Goal: Complete application form: Complete application form

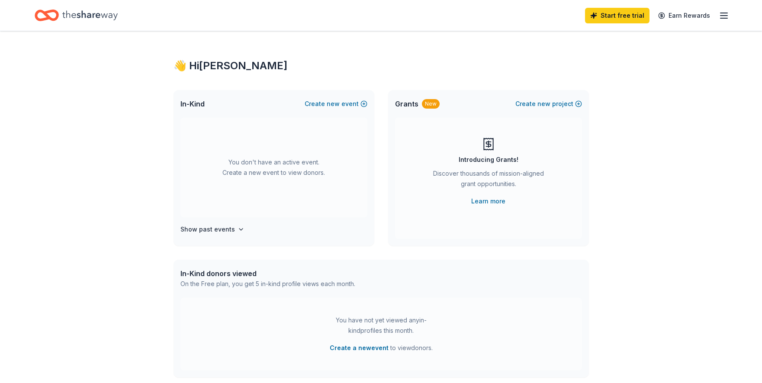
click at [730, 17] on div "Start free trial Earn Rewards" at bounding box center [381, 15] width 762 height 31
click at [727, 16] on icon "button" at bounding box center [724, 15] width 10 height 10
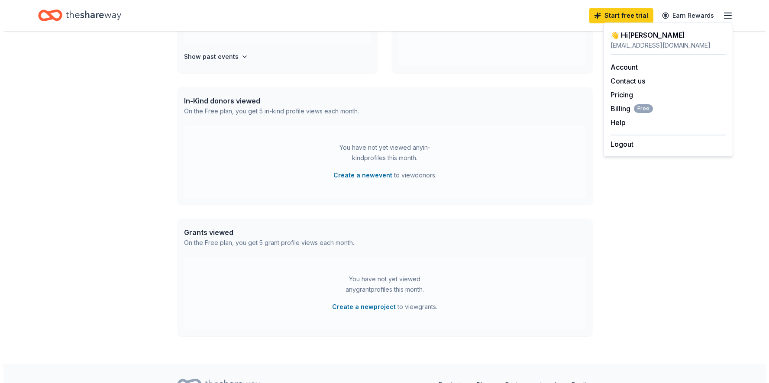
scroll to position [216, 0]
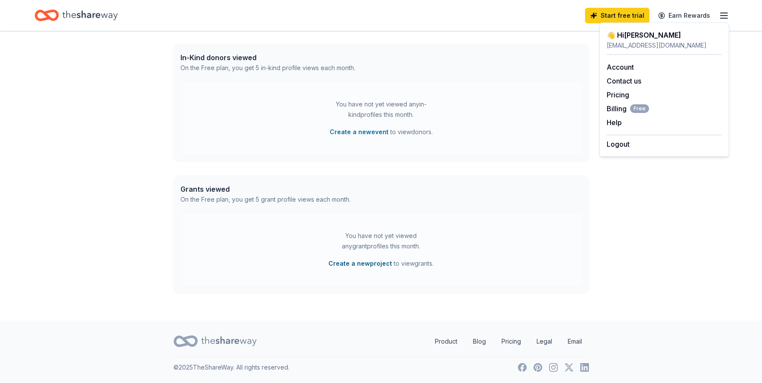
click at [374, 265] on button "Create a new project" at bounding box center [361, 263] width 64 height 10
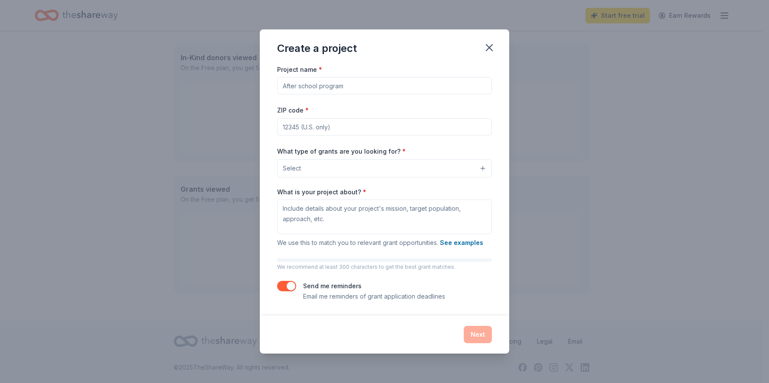
click at [342, 84] on input "Project name *" at bounding box center [384, 85] width 215 height 17
type input "Attendance Awards and Academic incentives"
click at [297, 125] on input "ZIP code *" at bounding box center [384, 126] width 215 height 17
type input "92627"
click at [311, 174] on button "Select" at bounding box center [384, 168] width 215 height 18
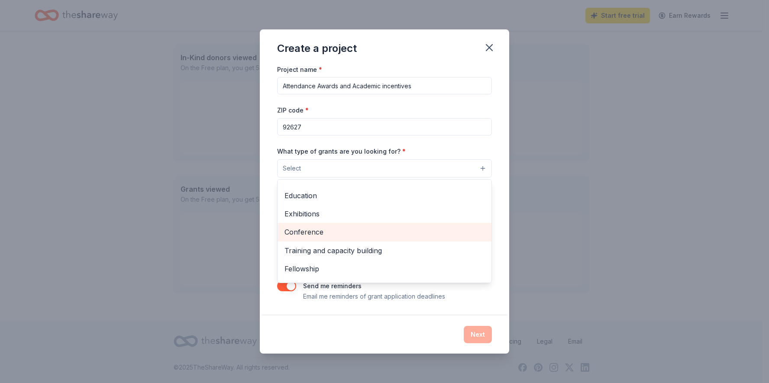
scroll to position [102, 0]
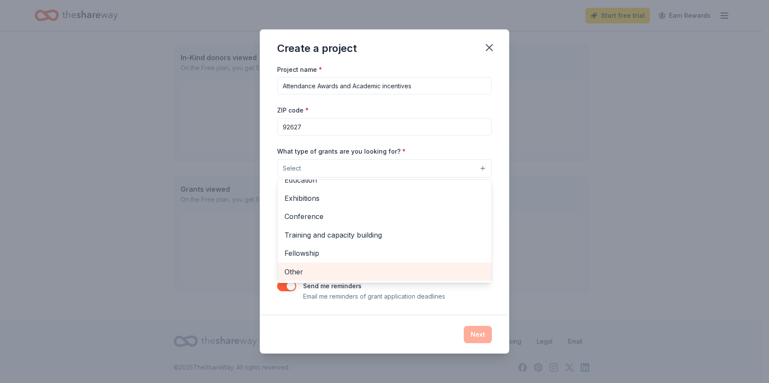
click at [361, 276] on span "Other" at bounding box center [384, 271] width 200 height 11
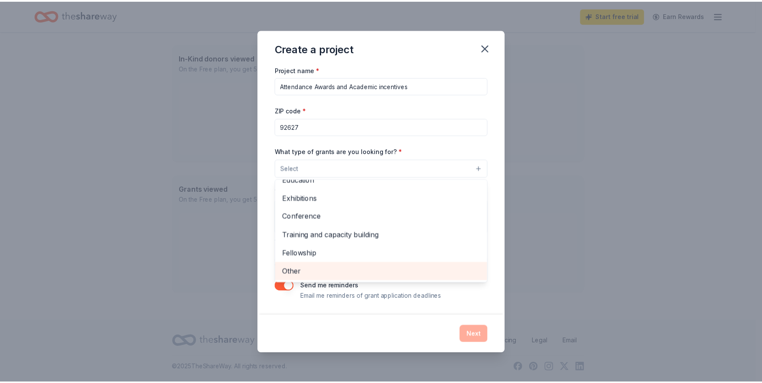
scroll to position [84, 0]
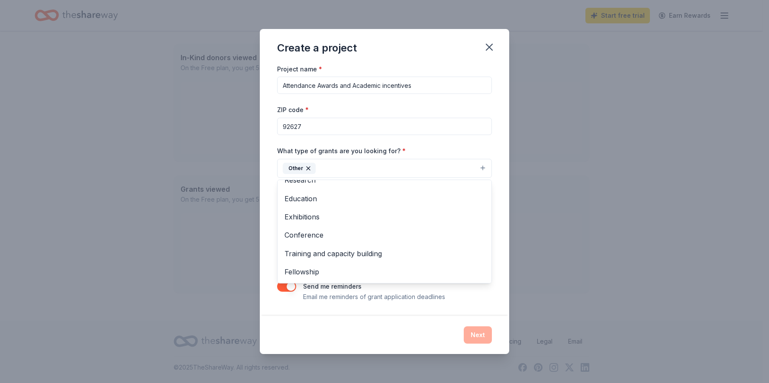
click at [487, 46] on div "Create a project Project name * Attendance Awards and Academic incentives ZIP c…" at bounding box center [384, 191] width 249 height 325
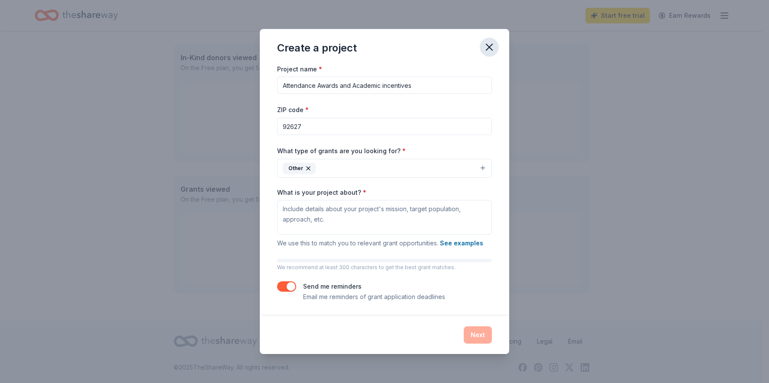
drag, startPoint x: 487, startPoint y: 46, endPoint x: 427, endPoint y: 39, distance: 60.6
click at [489, 49] on icon "button" at bounding box center [489, 47] width 12 height 12
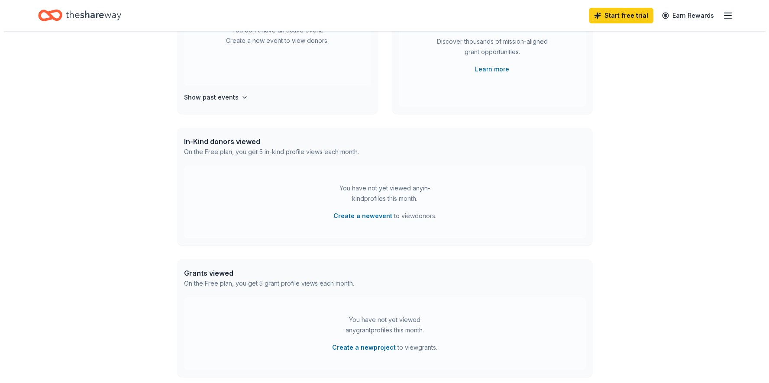
scroll to position [129, 0]
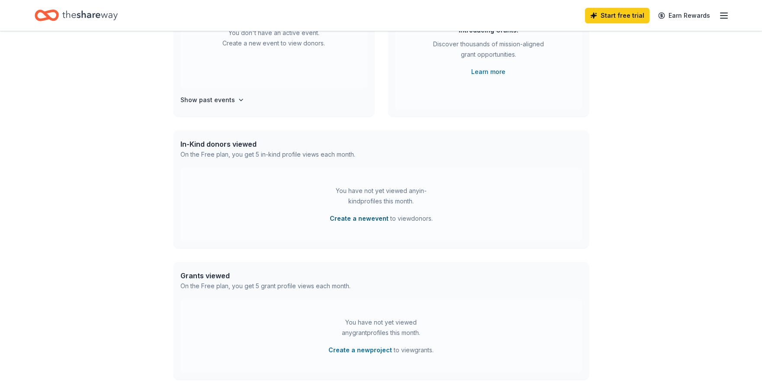
click at [360, 217] on button "Create a new event" at bounding box center [359, 218] width 59 height 10
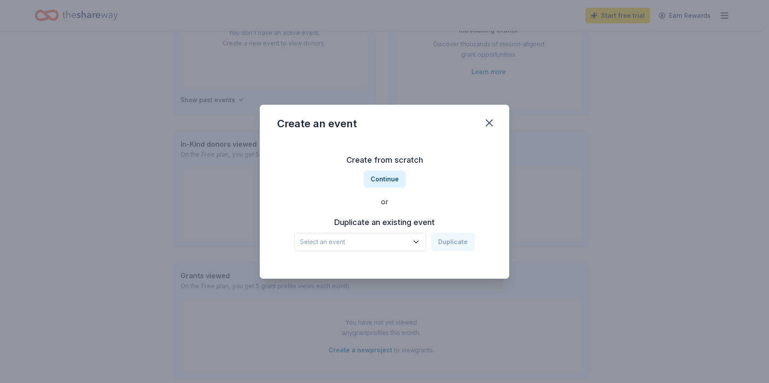
click at [408, 241] on span "Select an event" at bounding box center [354, 242] width 108 height 10
click at [408, 265] on div "Ongoing- School Attendance and Family Engagement" at bounding box center [360, 265] width 115 height 10
click at [459, 242] on button "Duplicate" at bounding box center [452, 242] width 43 height 18
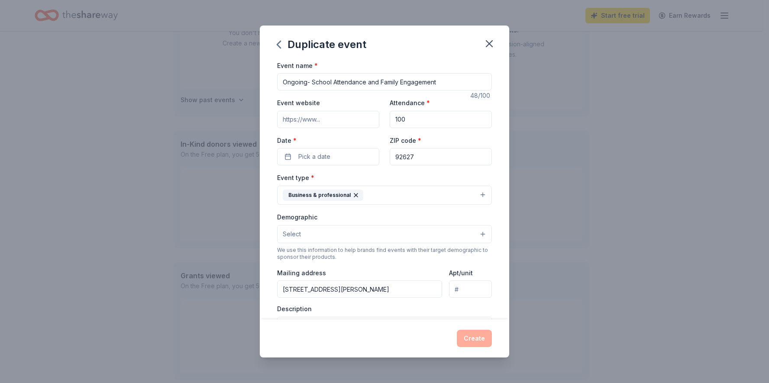
click at [380, 82] on input "Ongoing- School Attendance and Family Engagement" at bounding box center [384, 81] width 215 height 17
click at [430, 84] on input "Ongoing- School Attendance, Family Engagement" at bounding box center [384, 81] width 215 height 17
type input "Ongoing- School Attendance, Family Engagement, & Academic Incentives"
click at [311, 153] on span "Pick a date" at bounding box center [314, 157] width 32 height 10
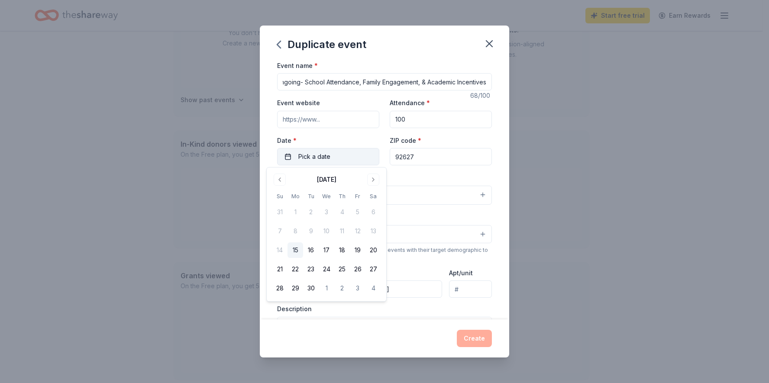
scroll to position [0, 0]
click at [369, 175] on button "Go to next month" at bounding box center [373, 180] width 12 height 12
click at [329, 232] on button "8" at bounding box center [327, 231] width 16 height 16
click at [415, 171] on div "Event name * Ongoing- School Attendance, Family Engagement, & Academic Incentiv…" at bounding box center [384, 260] width 215 height 401
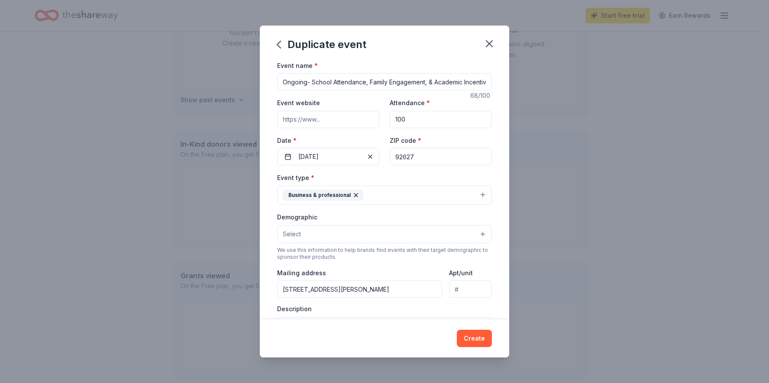
click at [471, 195] on button "Business & professional" at bounding box center [384, 195] width 215 height 19
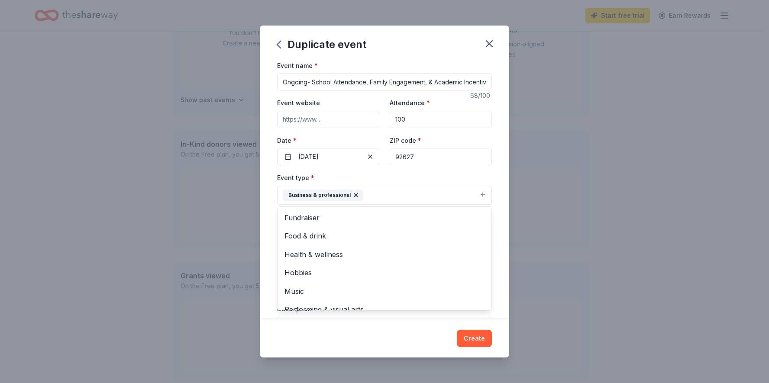
click at [417, 177] on div "Event type * Business & professional Fundraiser Food & drink Health & wellness …" at bounding box center [384, 188] width 215 height 32
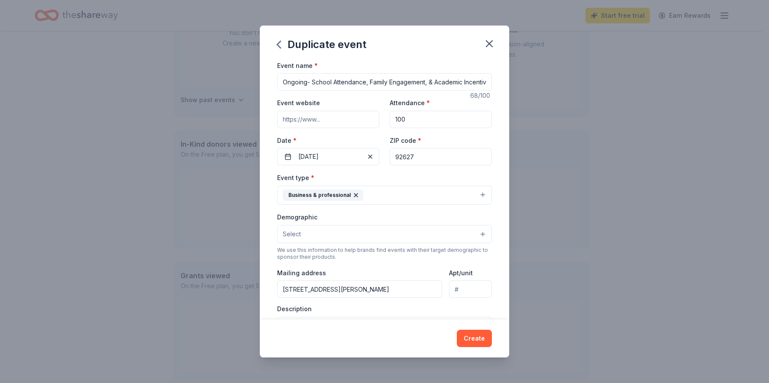
click at [418, 233] on button "Select" at bounding box center [384, 234] width 215 height 18
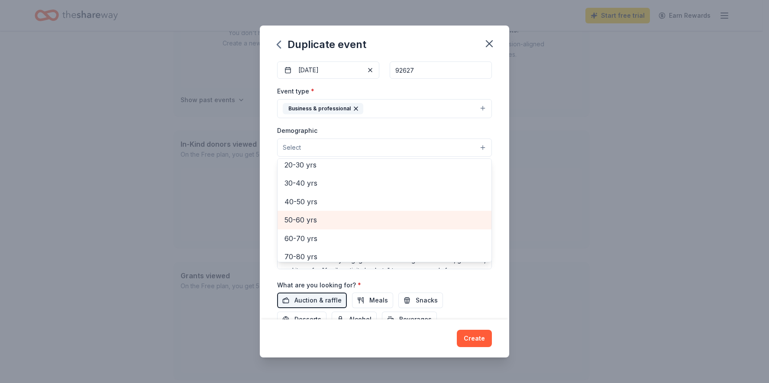
scroll to position [130, 0]
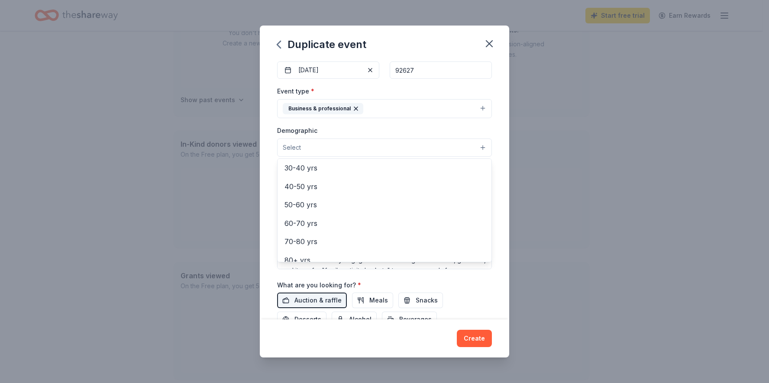
click at [491, 188] on div "Event name * Ongoing- School Attendance, Family Engagement, & Academic Incentiv…" at bounding box center [384, 190] width 249 height 260
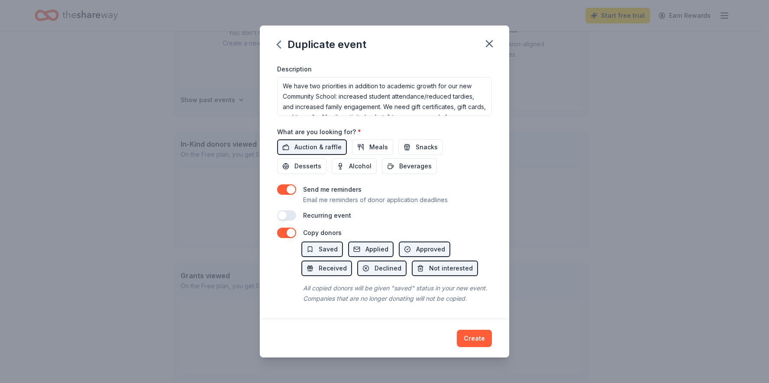
scroll to position [250, 0]
click at [369, 142] on span "Meals" at bounding box center [378, 147] width 19 height 10
click at [278, 210] on button "button" at bounding box center [286, 215] width 19 height 10
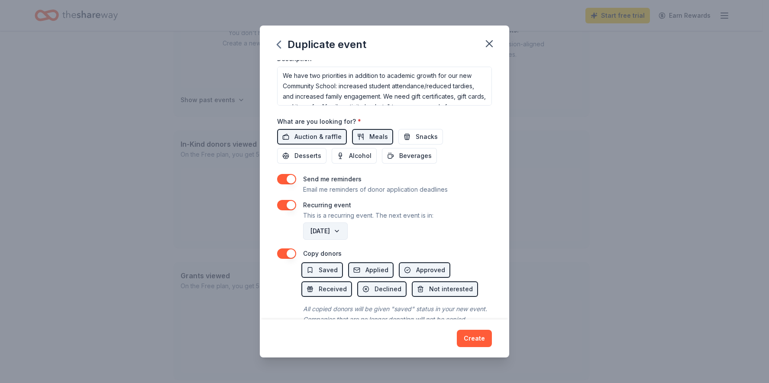
click at [348, 232] on button "October 2026" at bounding box center [325, 231] width 45 height 17
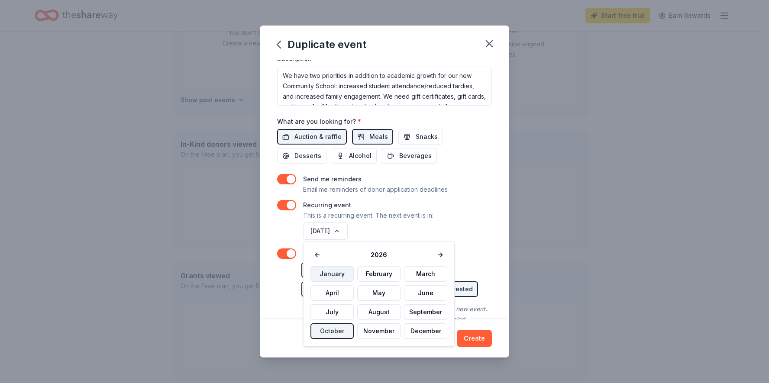
click at [329, 270] on button "January" at bounding box center [331, 274] width 43 height 16
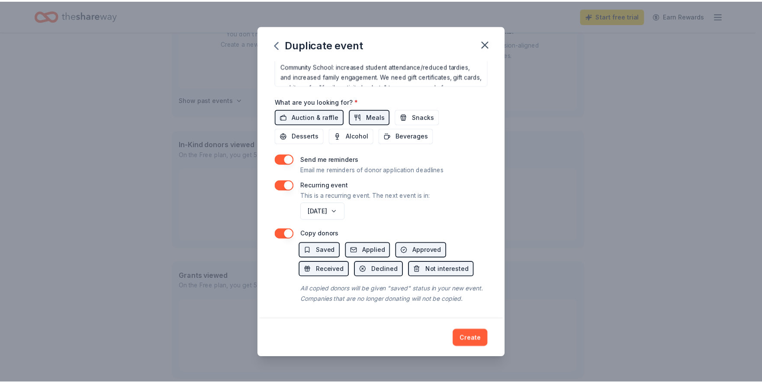
scroll to position [281, 0]
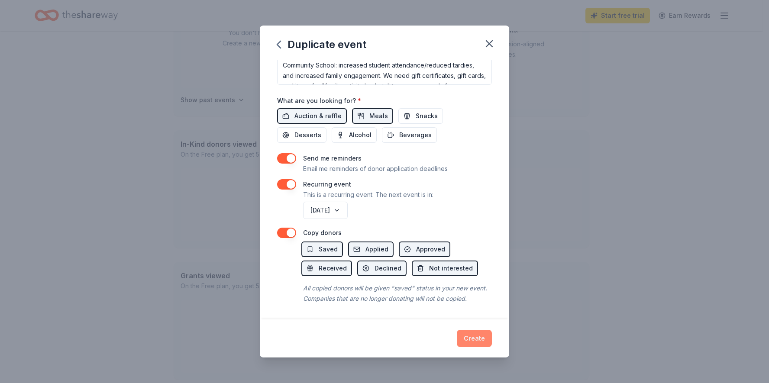
click at [471, 332] on button "Create" at bounding box center [474, 338] width 35 height 17
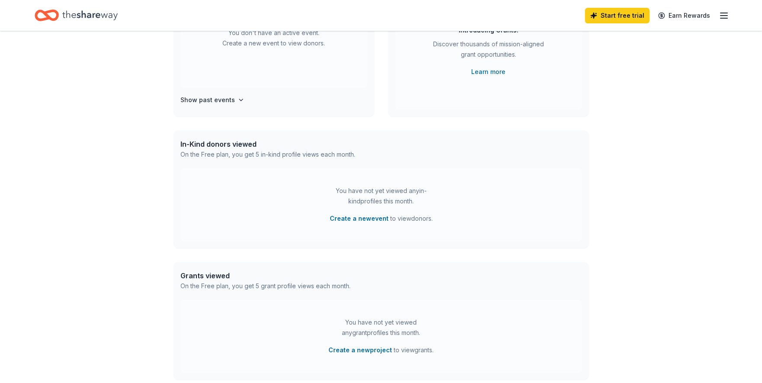
scroll to position [63, 0]
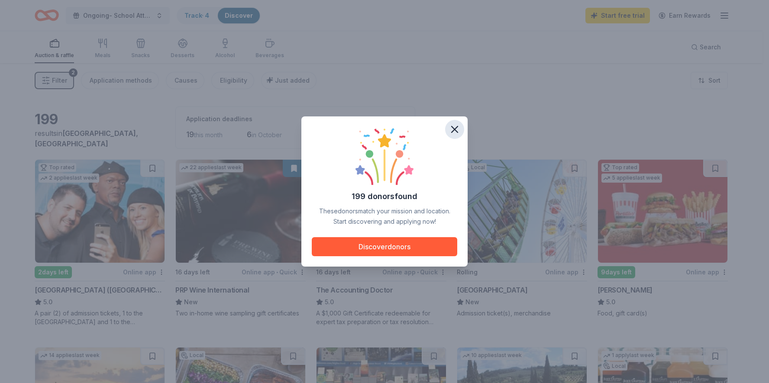
click at [454, 125] on icon "button" at bounding box center [454, 129] width 12 height 12
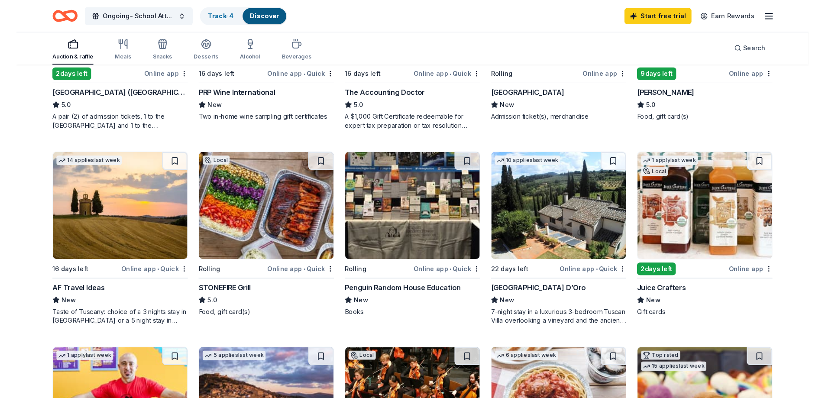
scroll to position [216, 0]
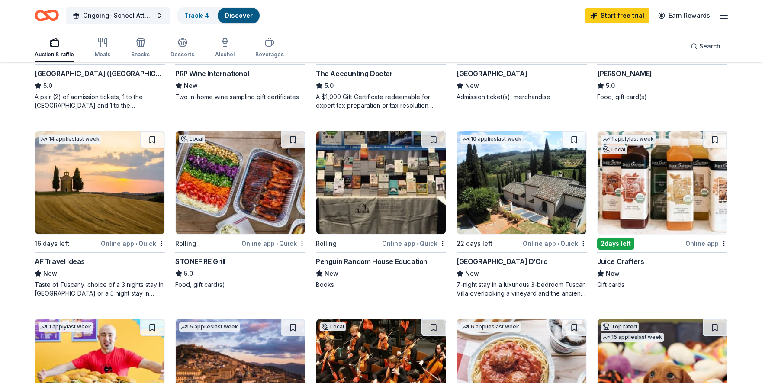
click at [280, 210] on img at bounding box center [240, 182] width 129 height 103
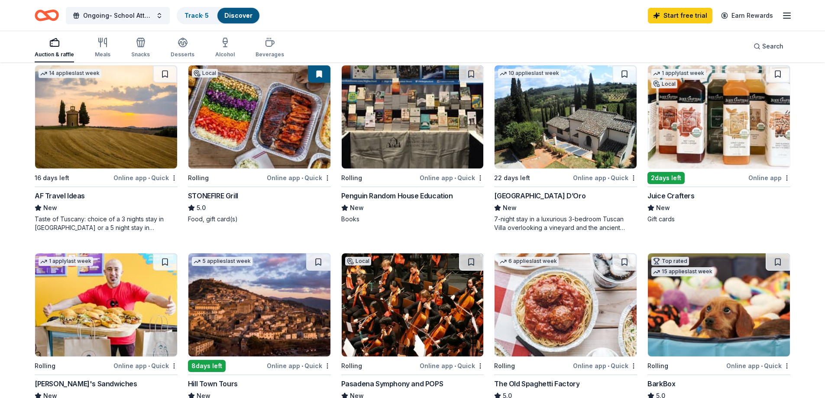
scroll to position [303, 0]
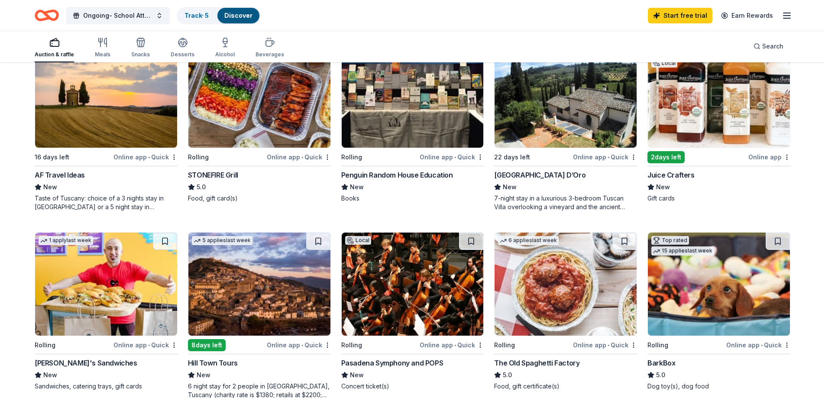
click at [522, 169] on div "10 applies last week 22 days left Online app • Quick Villa Sogni D’Oro New 7-ni…" at bounding box center [565, 127] width 143 height 167
click at [555, 111] on img at bounding box center [565, 96] width 142 height 103
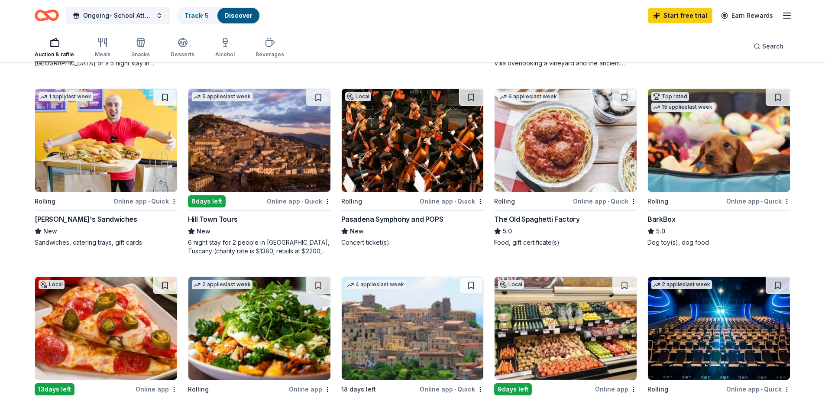
scroll to position [433, 0]
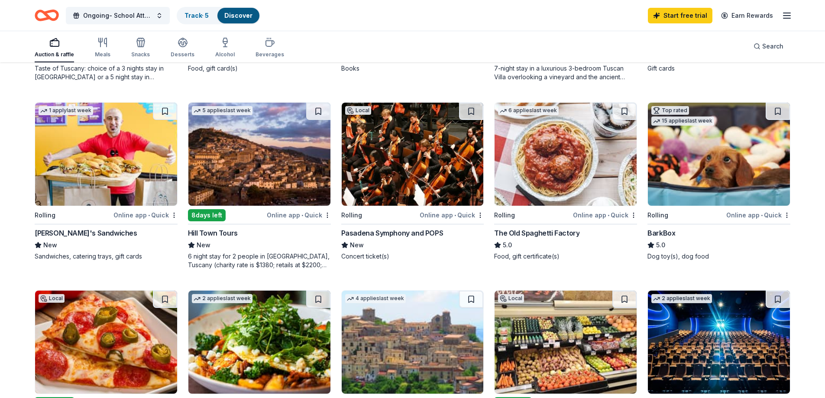
click at [568, 166] on img at bounding box center [565, 154] width 142 height 103
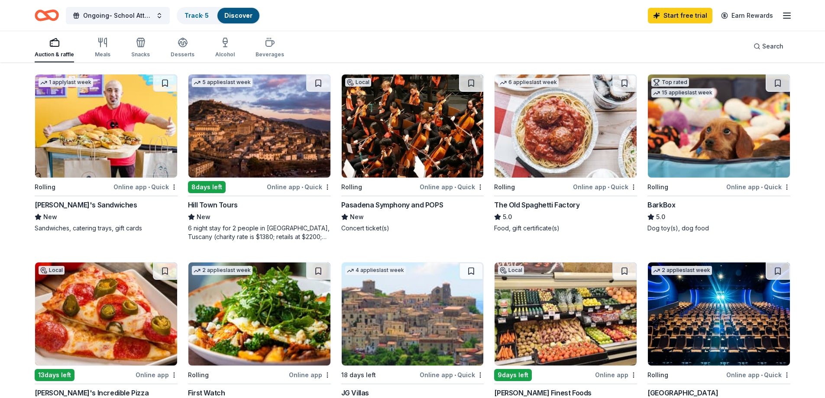
scroll to position [476, 0]
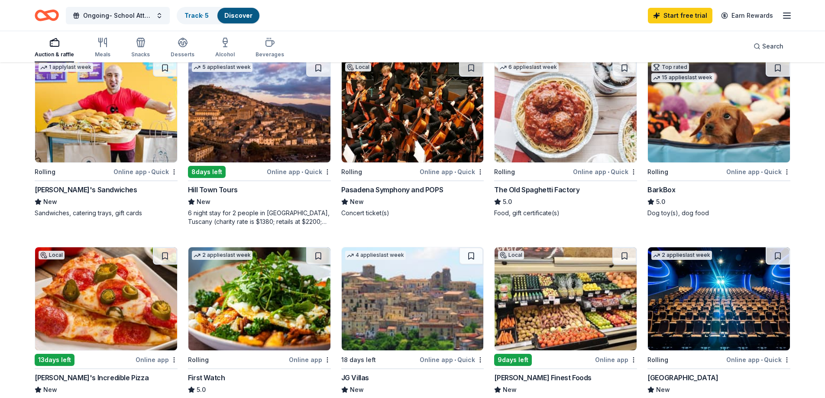
click at [740, 123] on img at bounding box center [719, 110] width 142 height 103
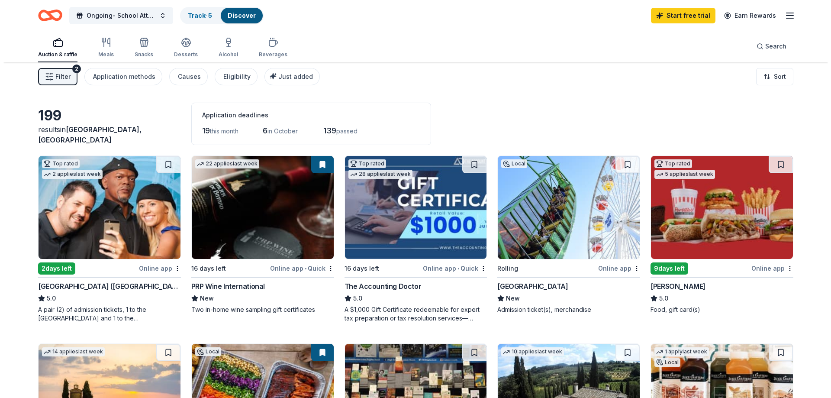
scroll to position [0, 0]
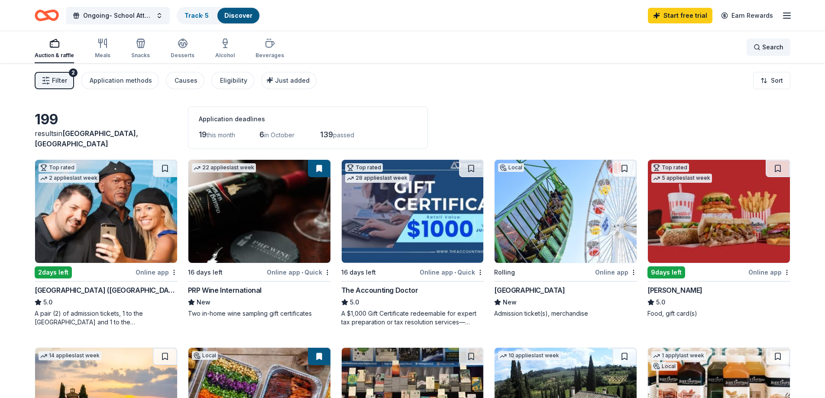
click at [761, 49] on div "Search" at bounding box center [768, 47] width 30 height 10
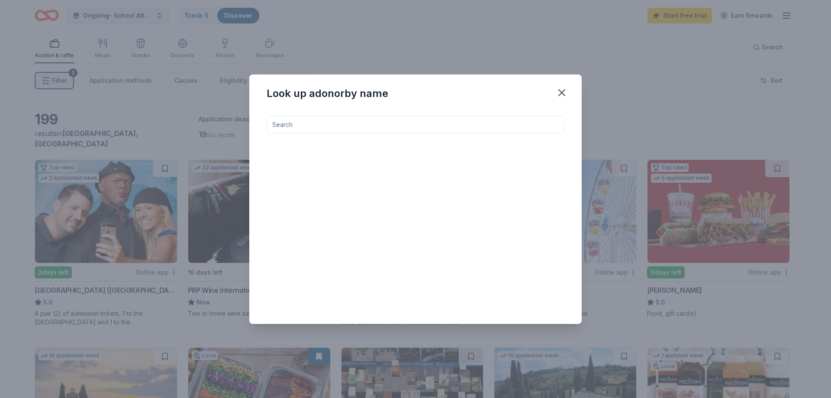
click at [333, 123] on input at bounding box center [416, 124] width 298 height 17
type input "crack shack"
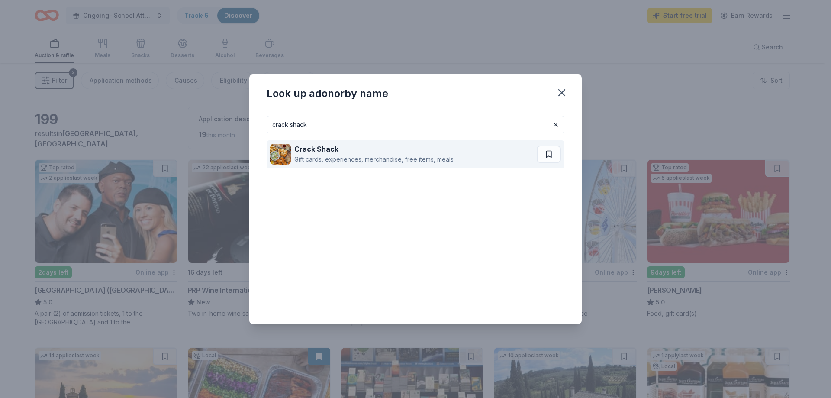
click at [338, 150] on div "Crack Shack" at bounding box center [373, 149] width 159 height 10
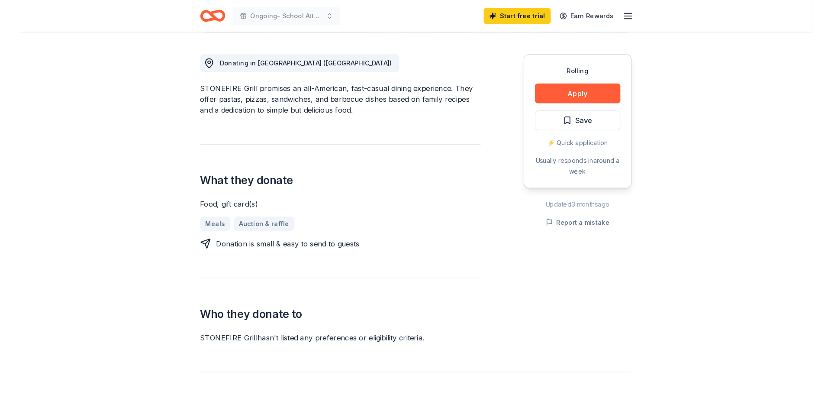
scroll to position [216, 0]
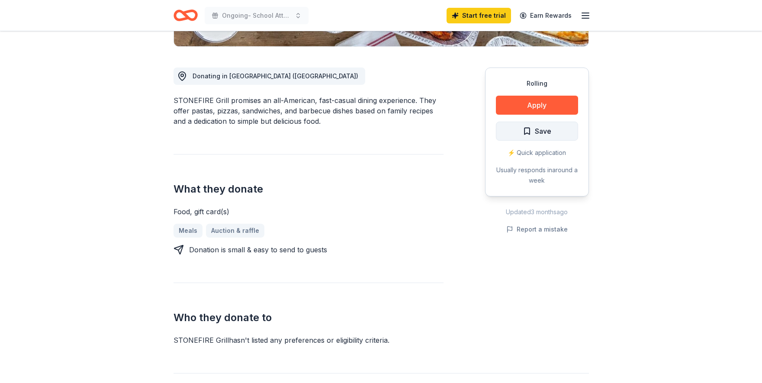
click at [529, 129] on span "Save" at bounding box center [537, 131] width 29 height 11
click at [554, 102] on button "Apply" at bounding box center [537, 105] width 82 height 19
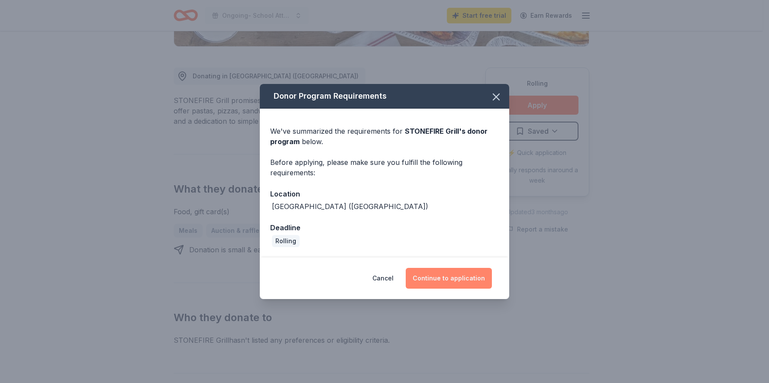
click at [460, 282] on button "Continue to application" at bounding box center [449, 278] width 86 height 21
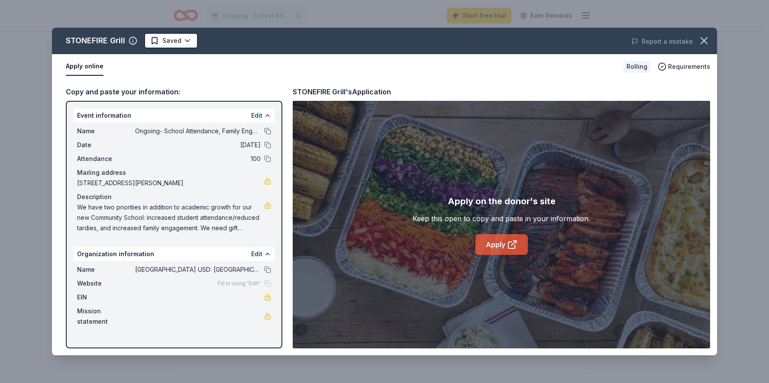
click at [497, 249] on link "Apply" at bounding box center [501, 244] width 52 height 21
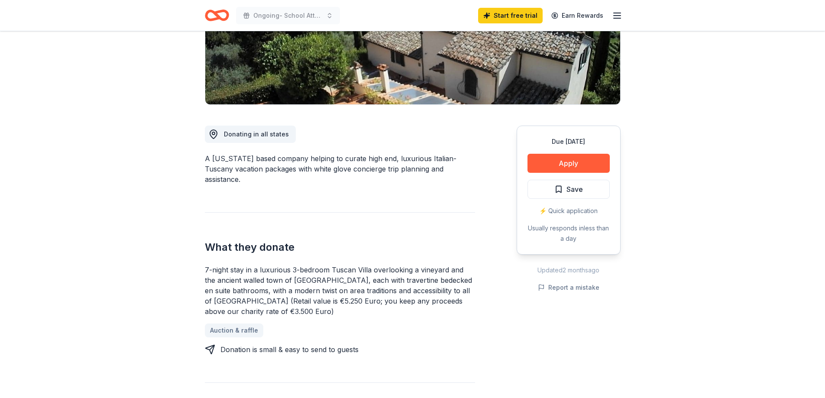
scroll to position [173, 0]
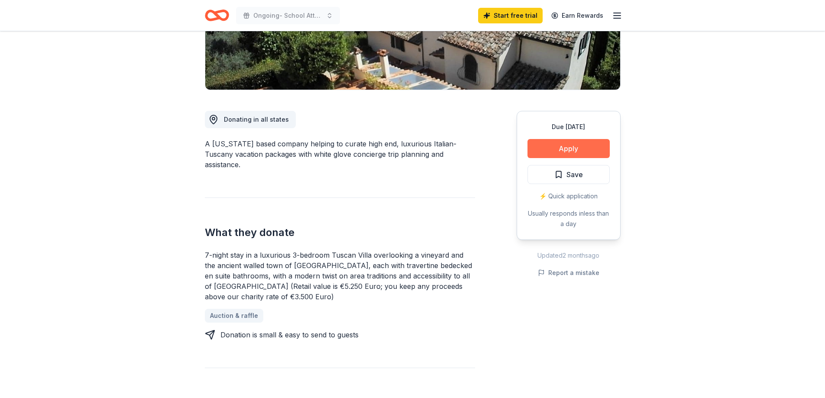
click at [569, 146] on button "Apply" at bounding box center [568, 148] width 82 height 19
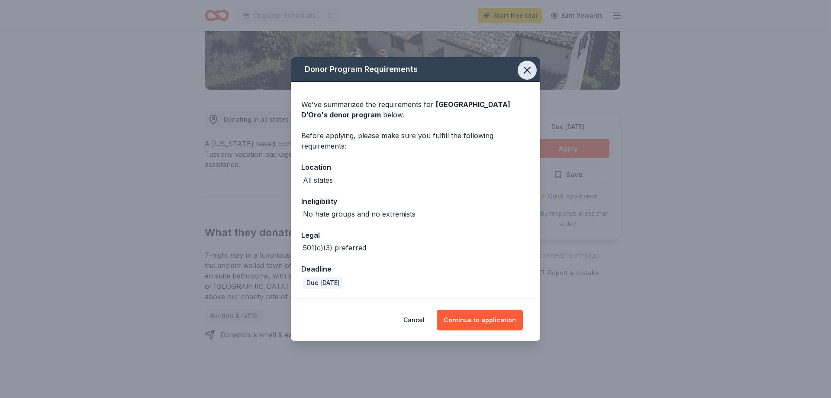
click at [526, 69] on icon "button" at bounding box center [527, 70] width 6 height 6
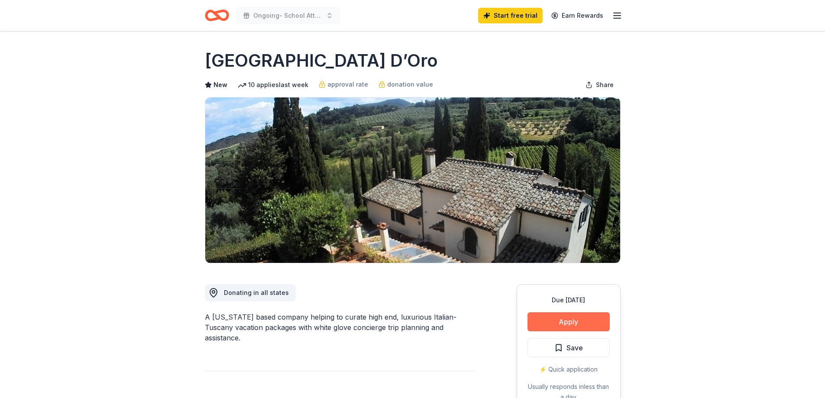
click at [561, 325] on button "Apply" at bounding box center [568, 321] width 82 height 19
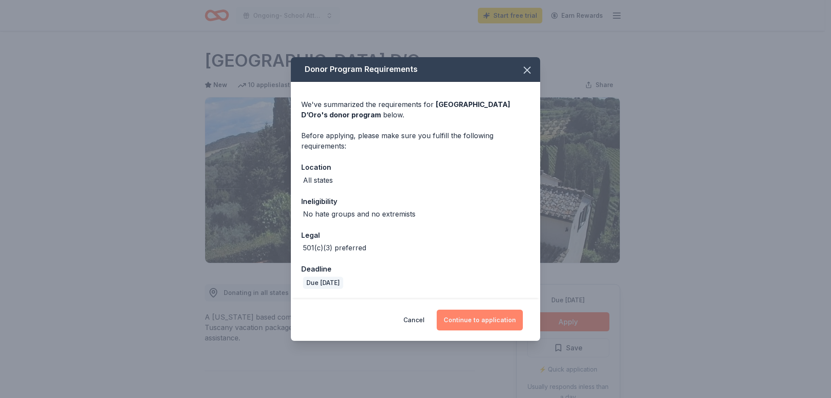
click at [489, 323] on button "Continue to application" at bounding box center [480, 320] width 86 height 21
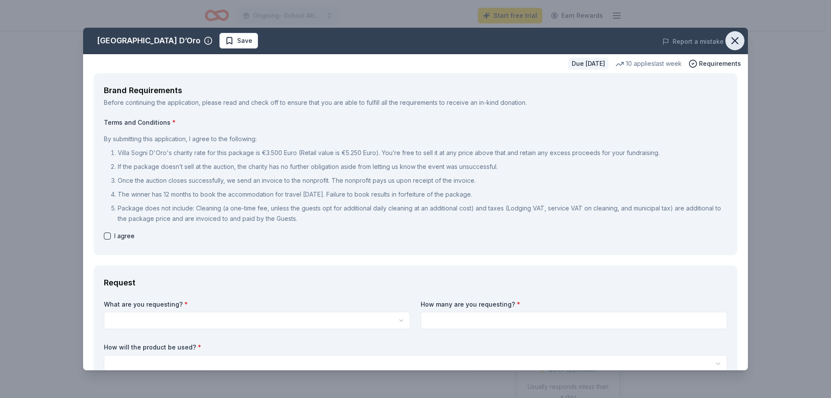
click at [732, 42] on icon "button" at bounding box center [735, 41] width 6 height 6
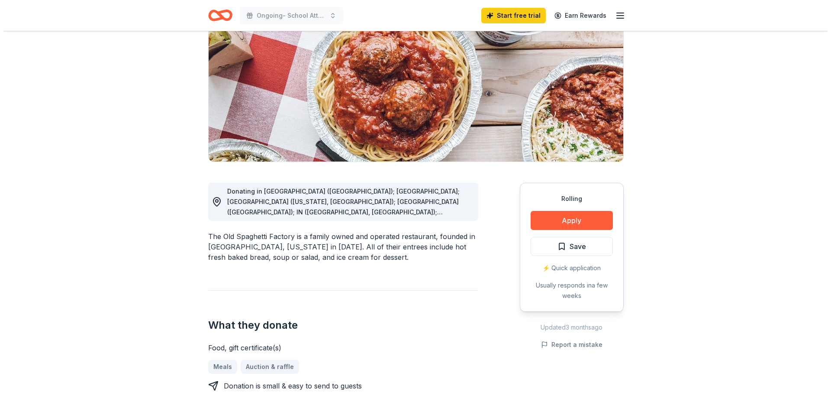
scroll to position [87, 0]
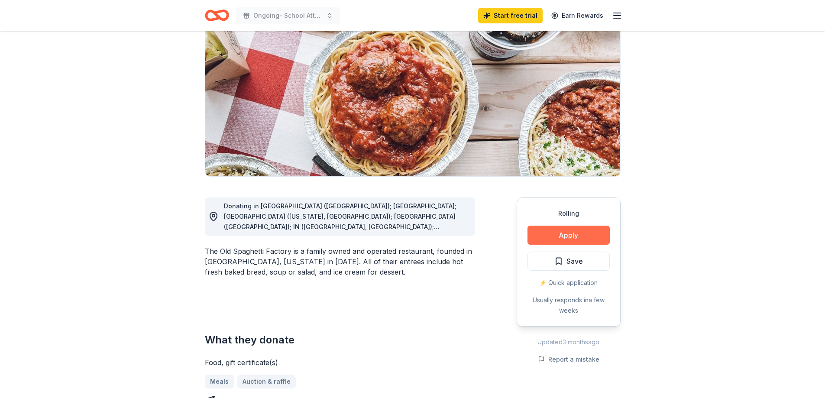
click at [565, 236] on button "Apply" at bounding box center [568, 235] width 82 height 19
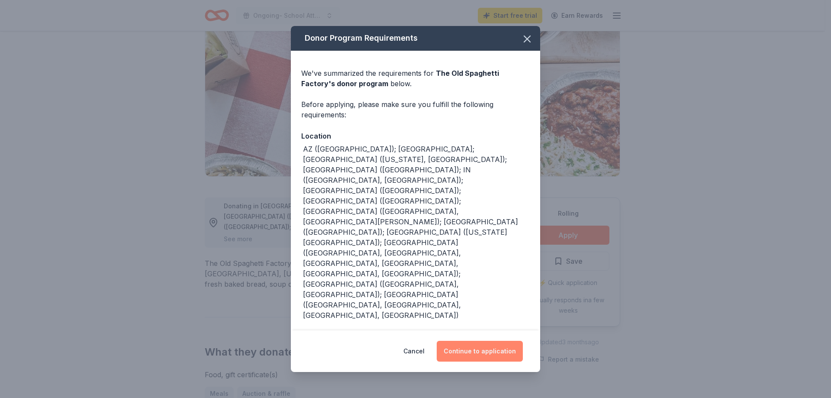
click at [497, 341] on button "Continue to application" at bounding box center [480, 351] width 86 height 21
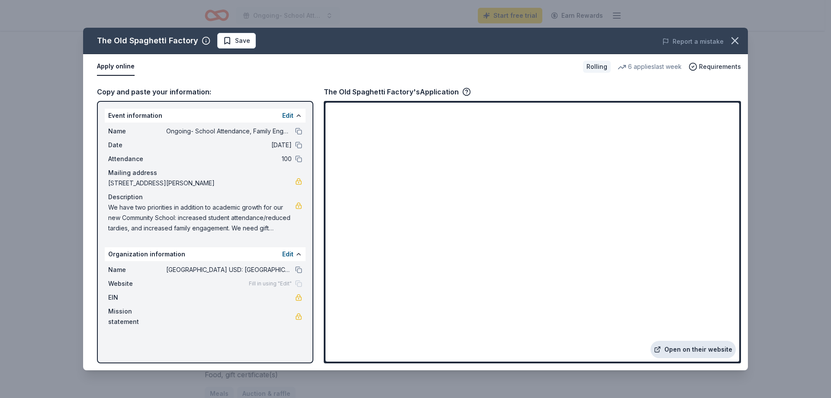
click at [708, 345] on link "Open on their website" at bounding box center [693, 349] width 85 height 17
click at [466, 91] on icon "button" at bounding box center [467, 91] width 2 height 2
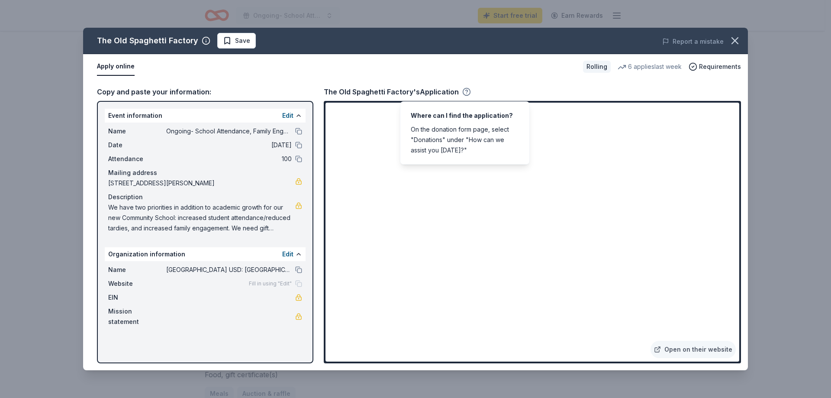
click at [466, 91] on icon "button" at bounding box center [467, 91] width 2 height 2
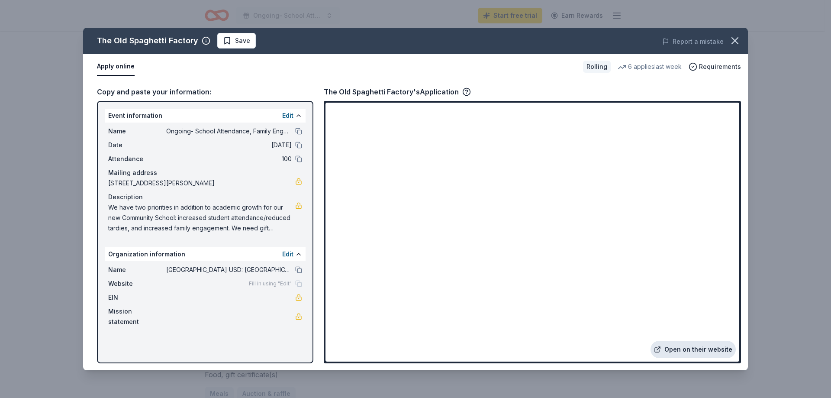
click at [672, 351] on link "Open on their website" at bounding box center [693, 349] width 85 height 17
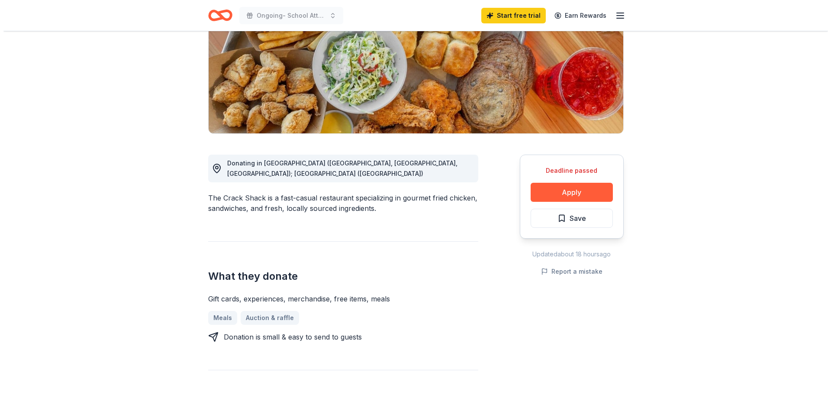
scroll to position [130, 0]
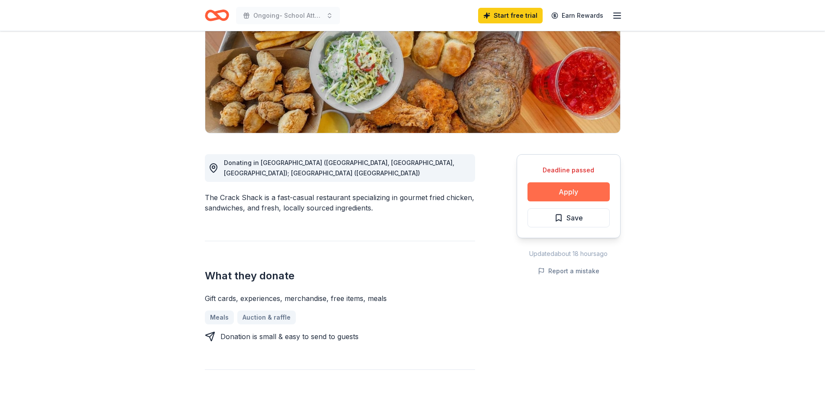
click at [547, 192] on button "Apply" at bounding box center [568, 191] width 82 height 19
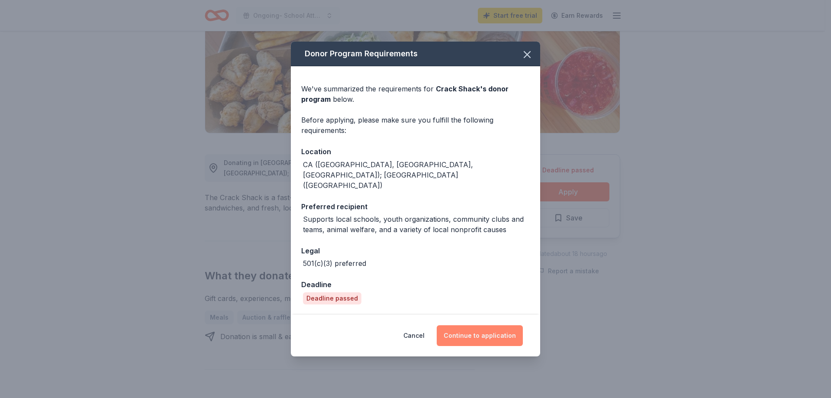
click at [474, 331] on button "Continue to application" at bounding box center [480, 335] width 86 height 21
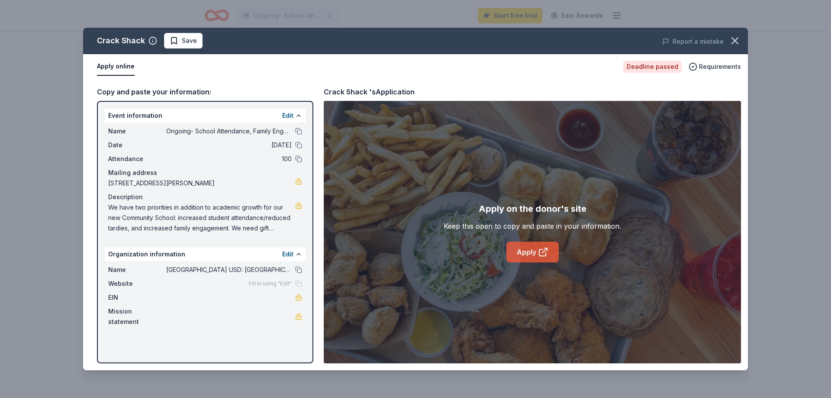
click at [523, 245] on link "Apply" at bounding box center [533, 252] width 52 height 21
